Goal: Information Seeking & Learning: Find specific fact

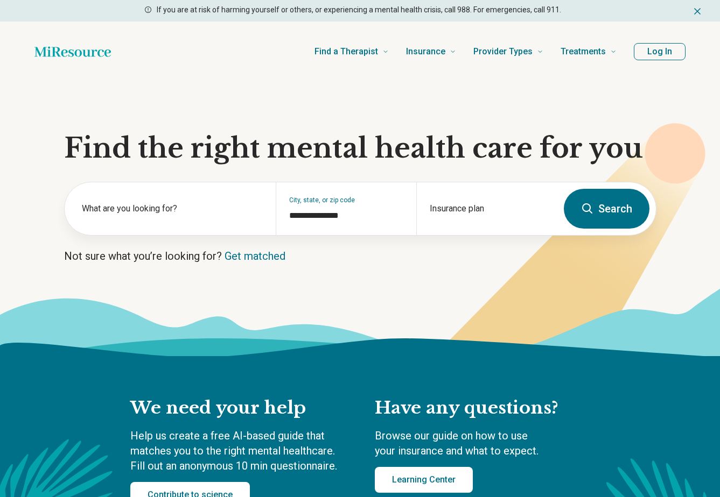
type input "**********"
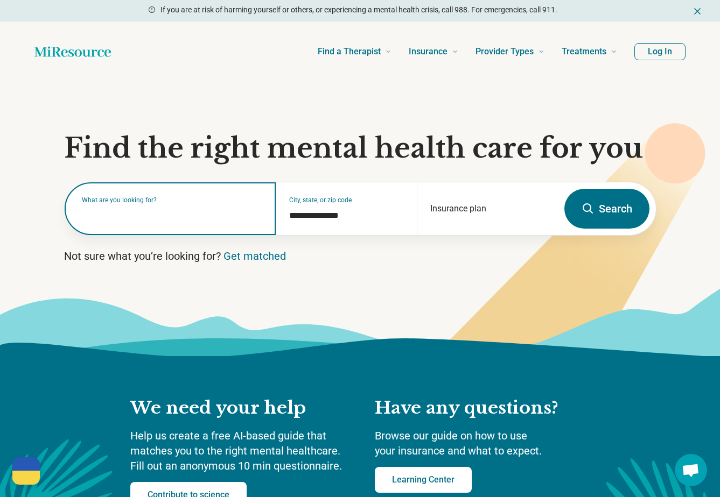
click at [213, 217] on input "text" at bounding box center [172, 214] width 181 height 13
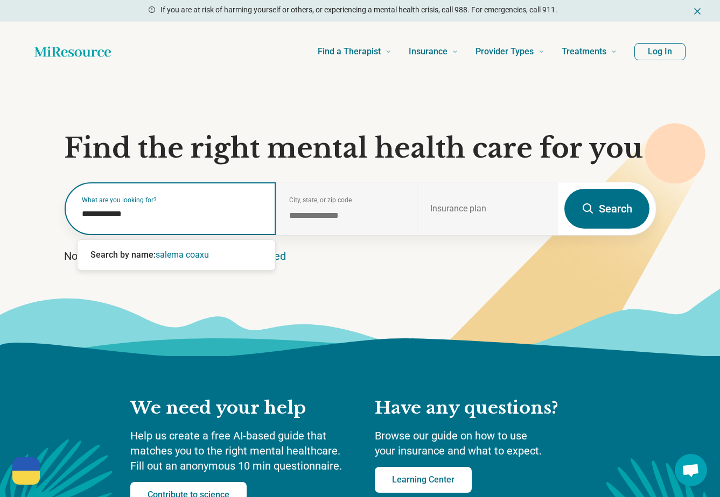
type input "**********"
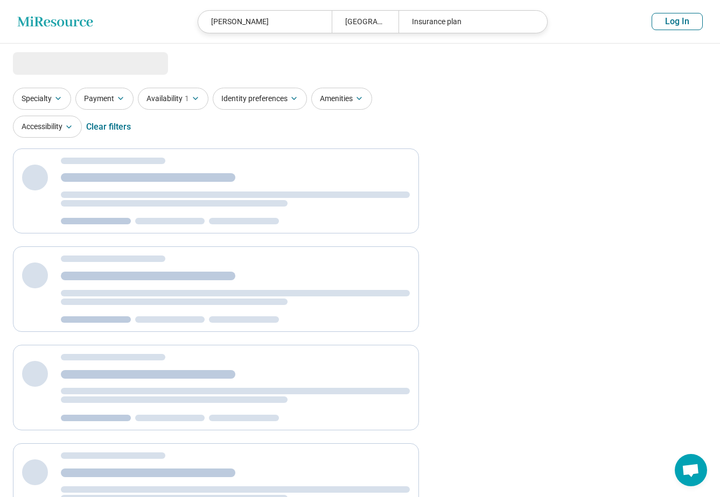
select select "***"
